Goal: Find specific page/section

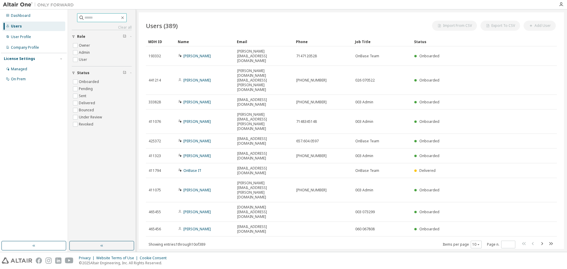
click at [102, 19] on input "text" at bounding box center [101, 18] width 35 height 6
type input "******"
